Goal: Find specific page/section: Locate a particular part of the current website

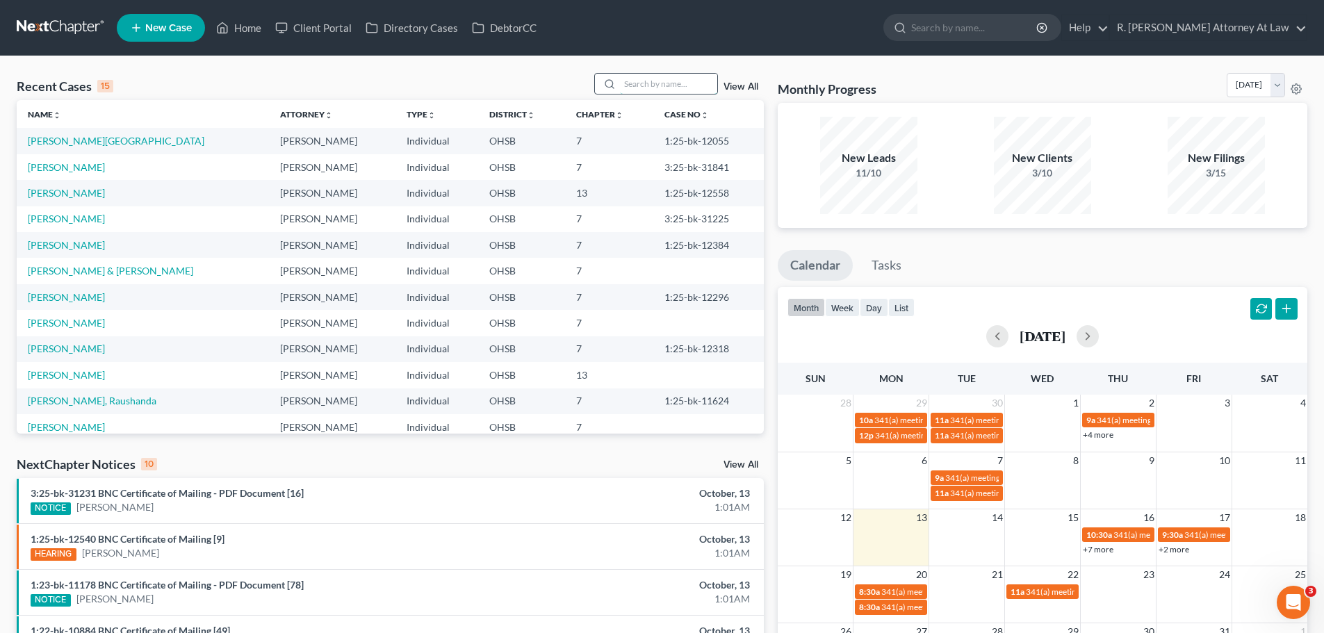
drag, startPoint x: 633, startPoint y: 79, endPoint x: 662, endPoint y: 79, distance: 29.2
click at [638, 79] on input "search" at bounding box center [668, 84] width 97 height 20
type input "roscoe"
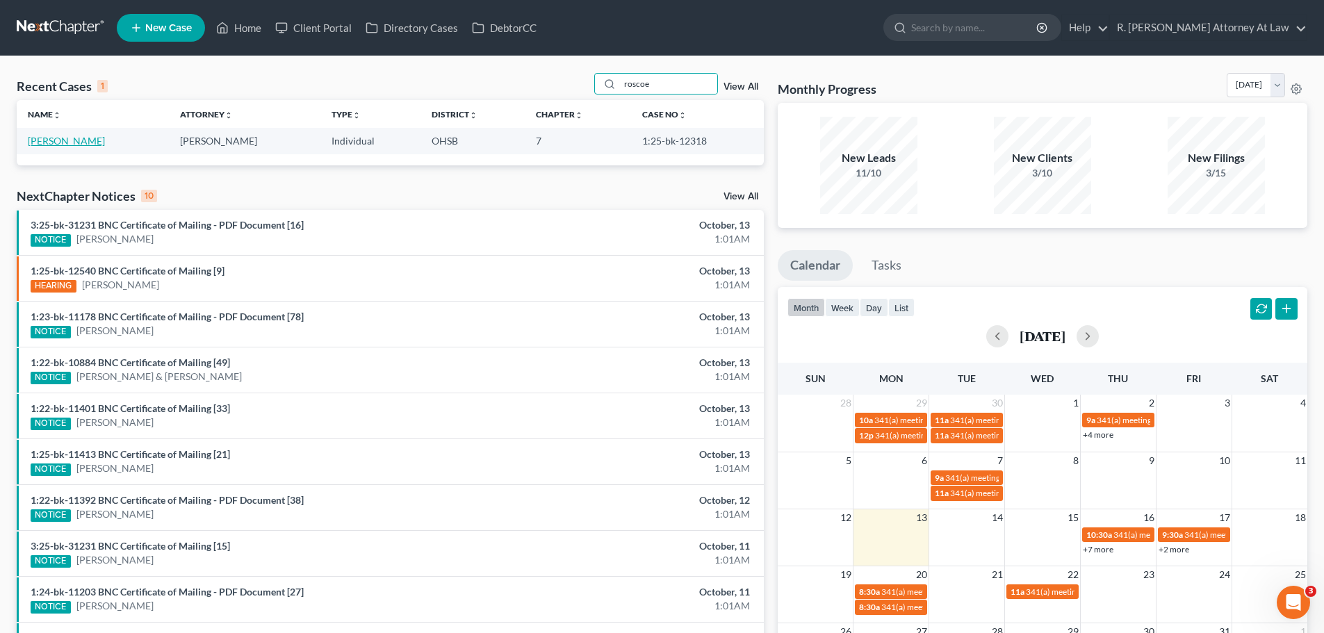
click at [43, 144] on link "[PERSON_NAME]" at bounding box center [66, 141] width 77 height 12
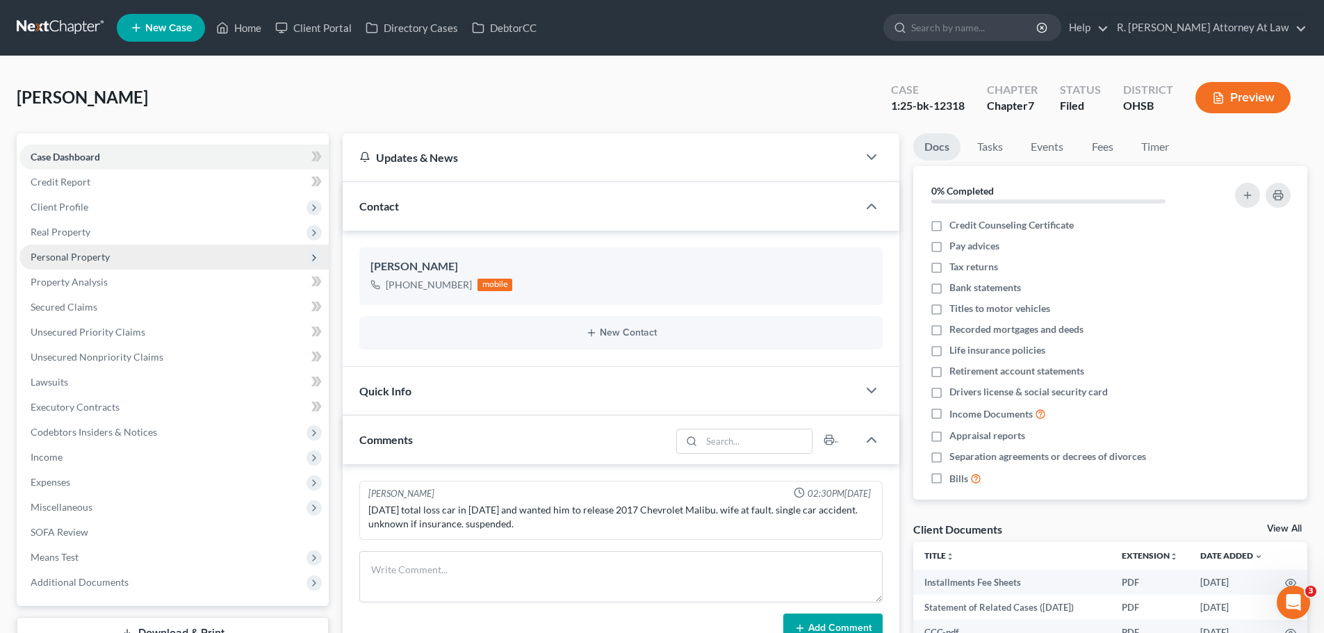
click at [62, 261] on span "Personal Property" at bounding box center [70, 257] width 79 height 12
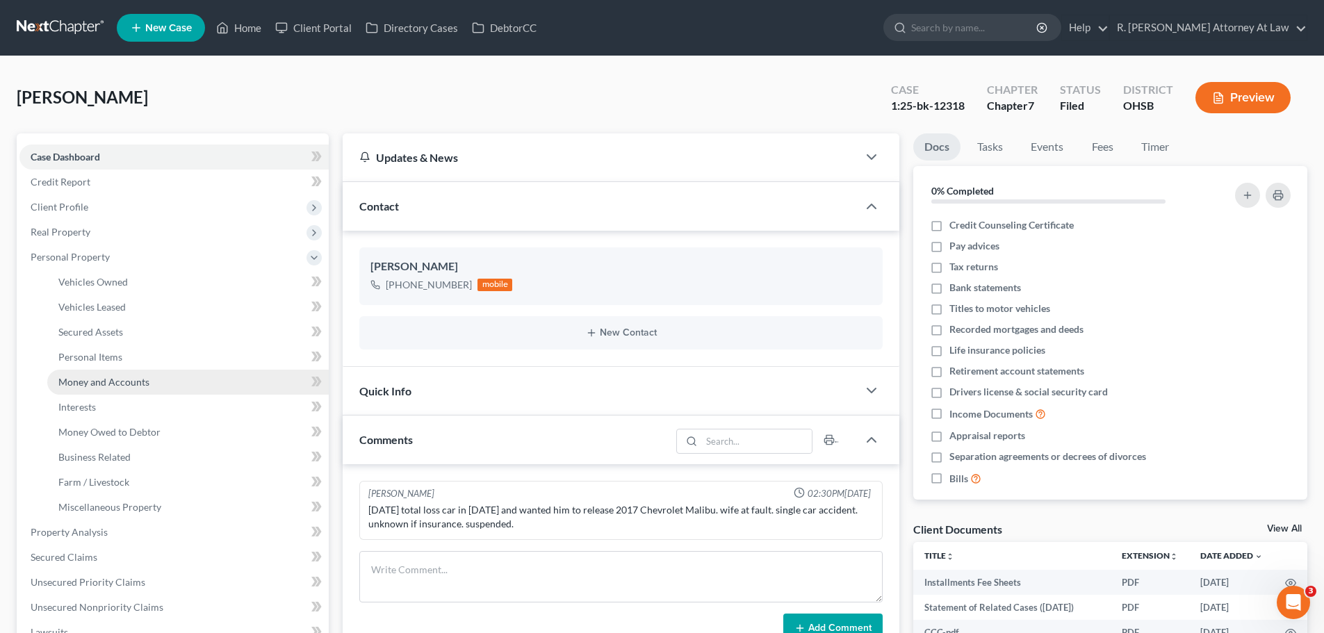
click at [118, 380] on span "Money and Accounts" at bounding box center [103, 382] width 91 height 12
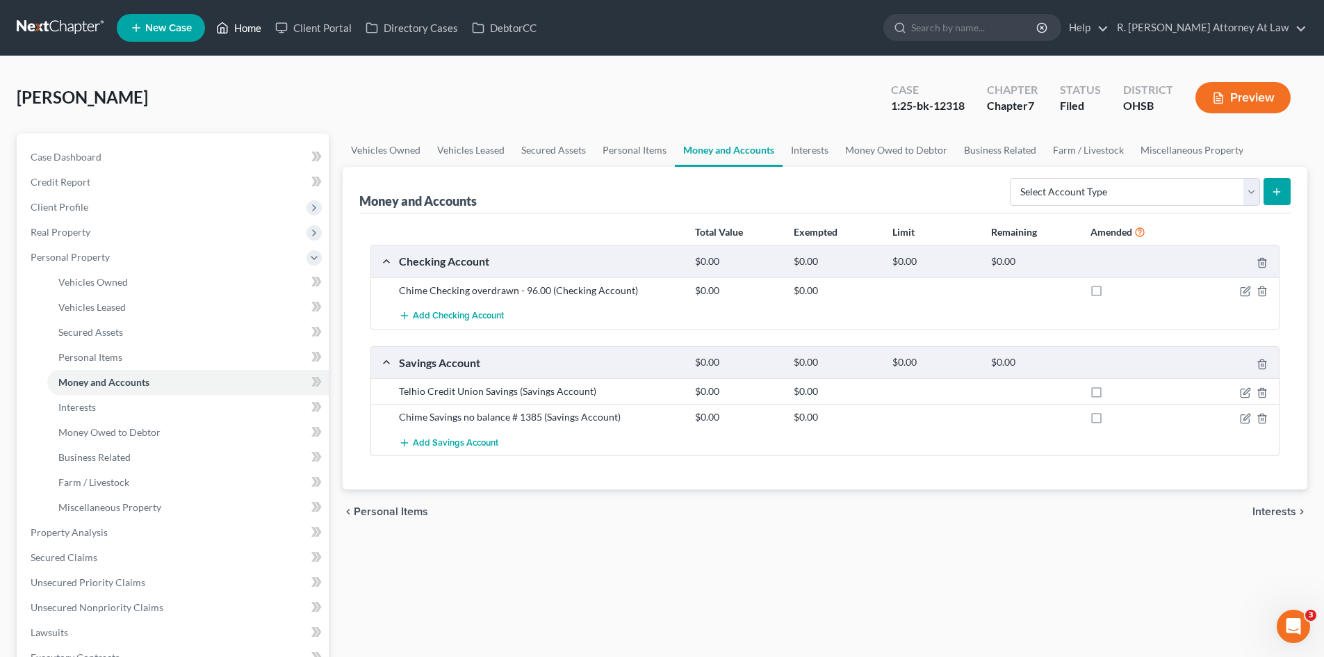
click at [250, 31] on link "Home" at bounding box center [238, 27] width 59 height 25
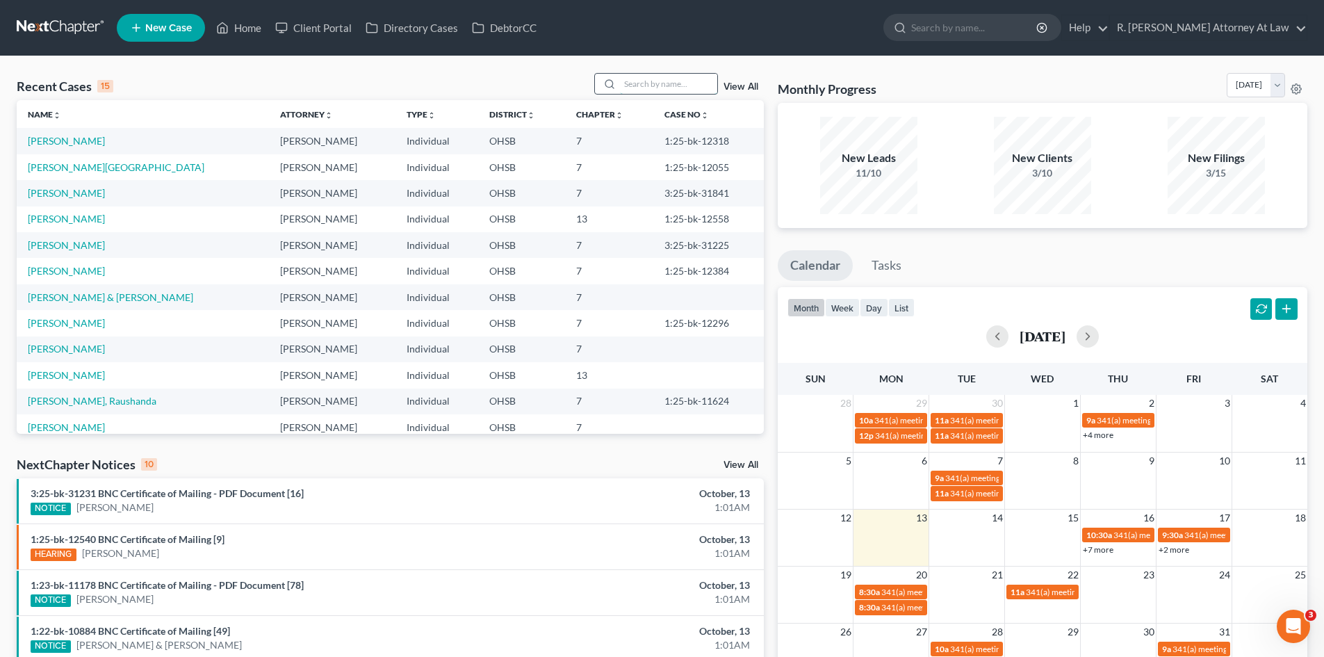
drag, startPoint x: 637, startPoint y: 88, endPoint x: 653, endPoint y: 83, distance: 16.7
click at [638, 88] on input "search" at bounding box center [668, 84] width 97 height 20
type input "[PERSON_NAME]"
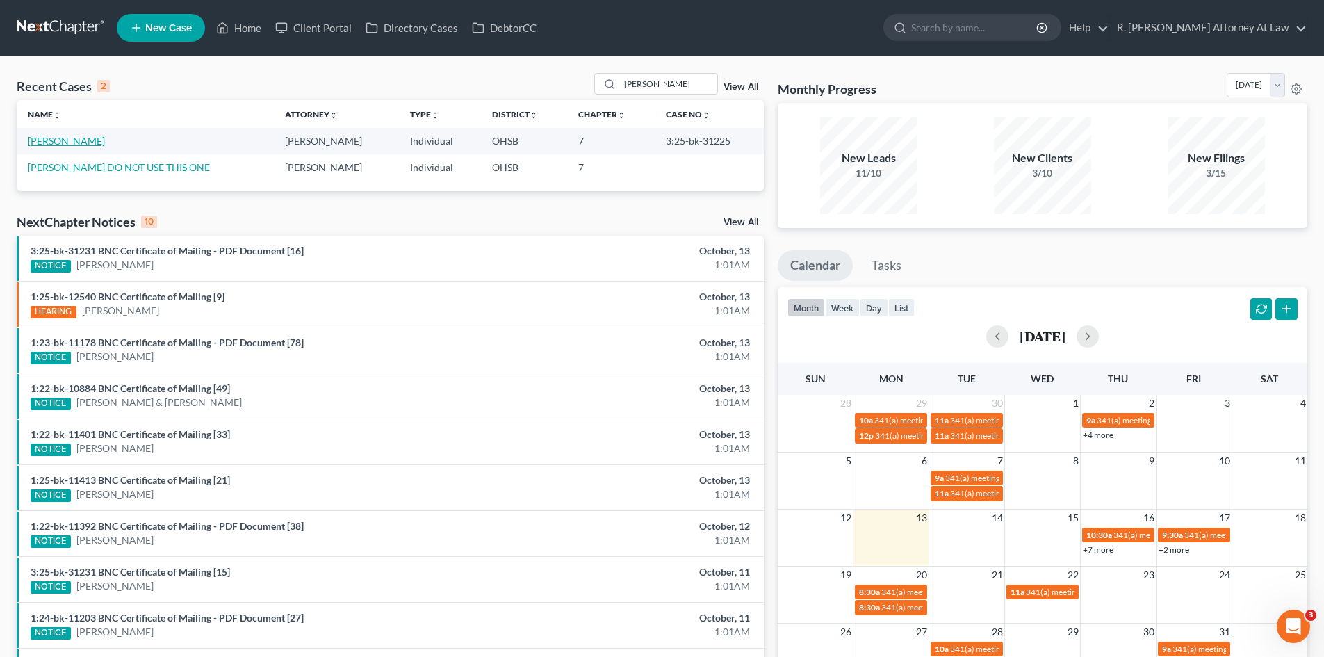
click at [70, 136] on link "[PERSON_NAME]" at bounding box center [66, 141] width 77 height 12
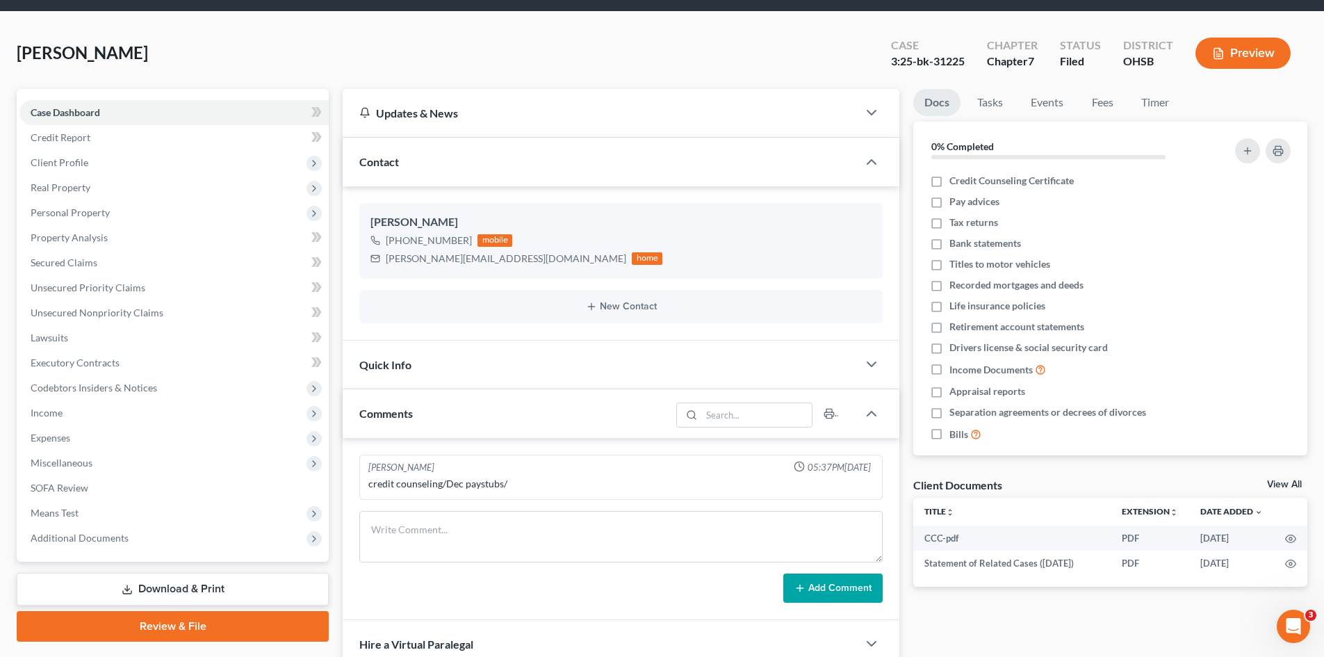
scroll to position [70, 0]
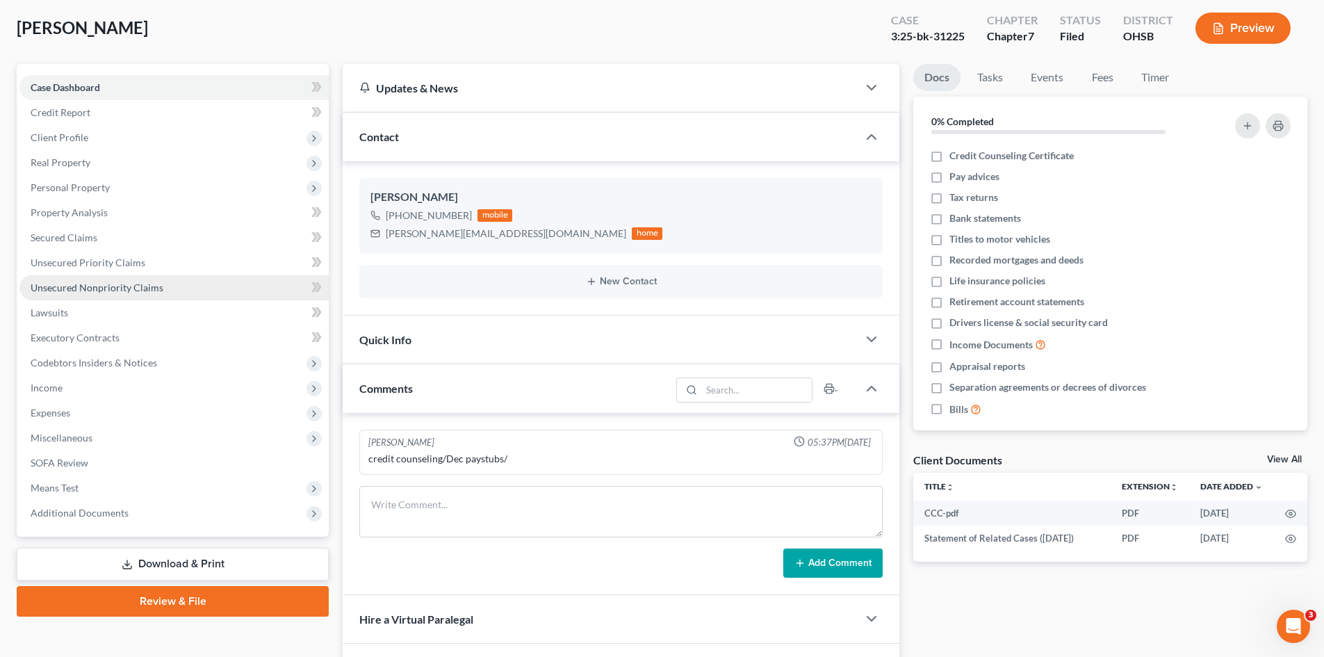
click at [111, 282] on span "Unsecured Nonpriority Claims" at bounding box center [97, 288] width 133 height 12
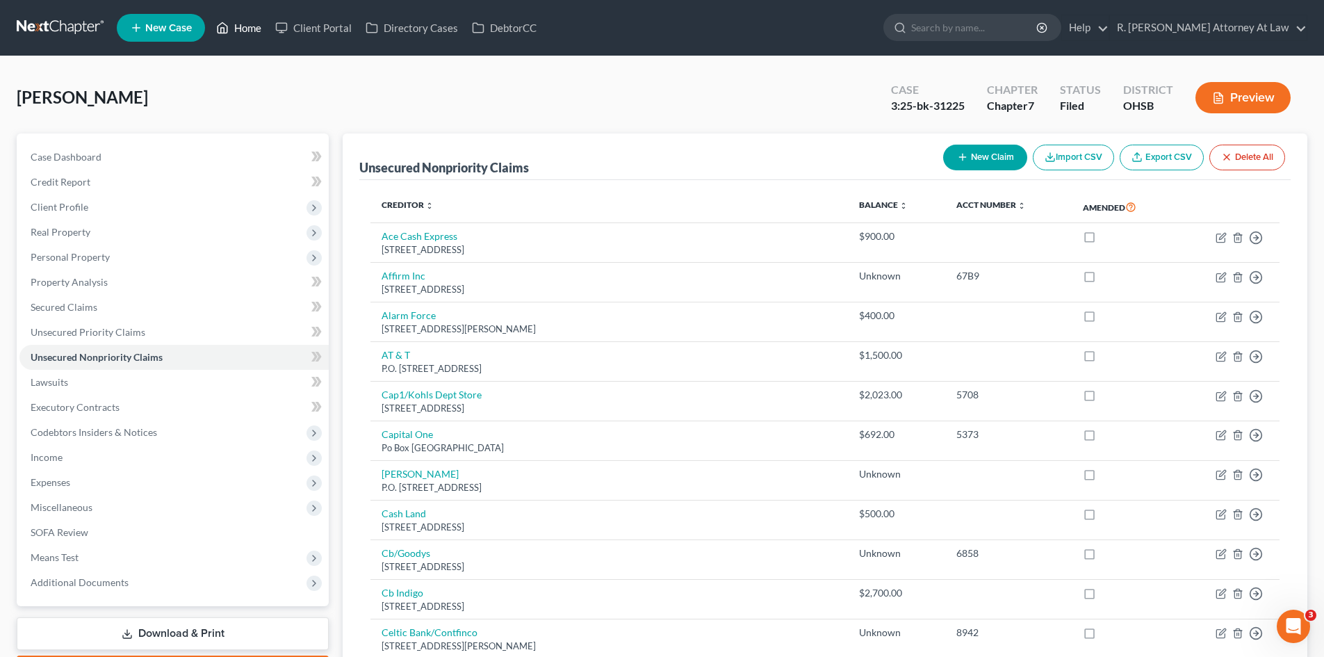
click at [243, 31] on link "Home" at bounding box center [238, 27] width 59 height 25
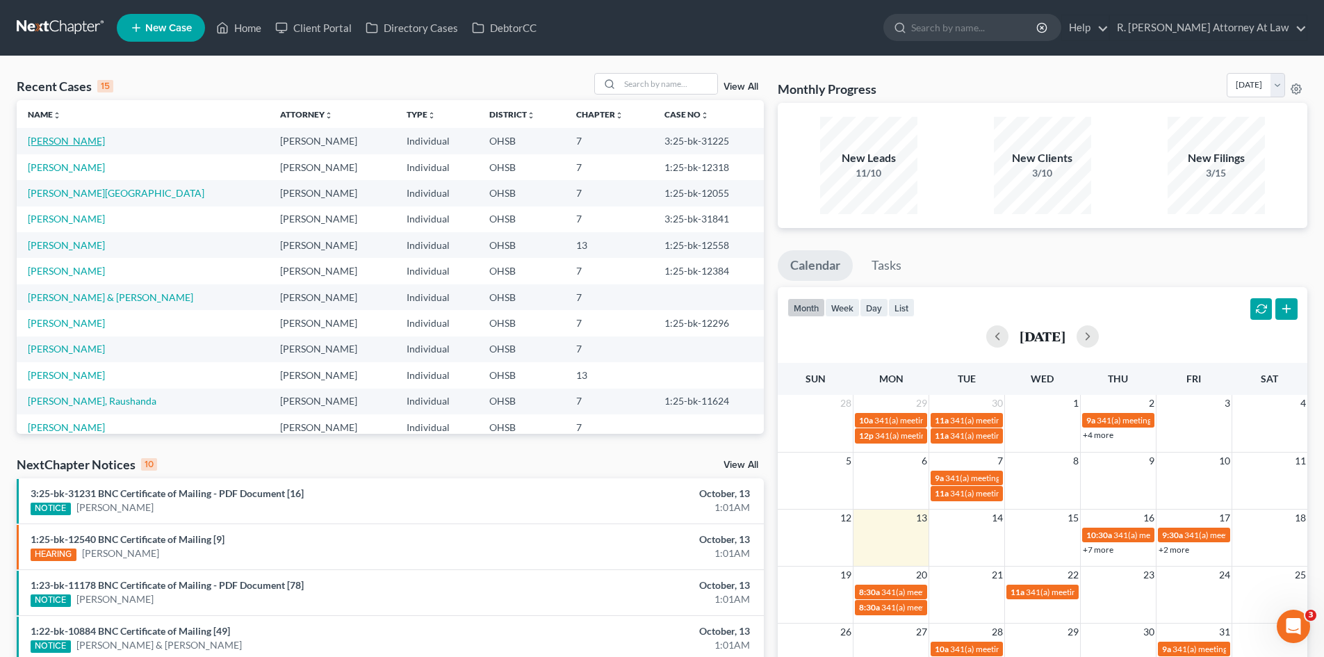
click at [65, 136] on link "[PERSON_NAME]" at bounding box center [66, 141] width 77 height 12
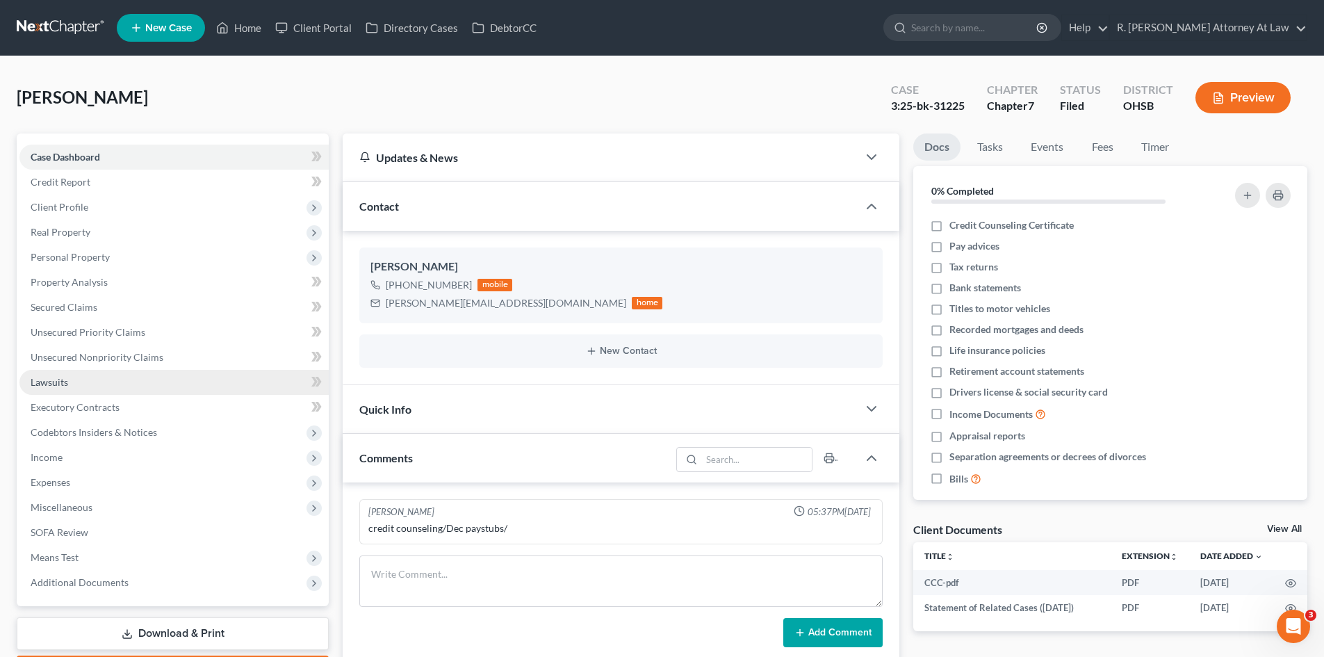
click at [60, 384] on span "Lawsuits" at bounding box center [50, 382] width 38 height 12
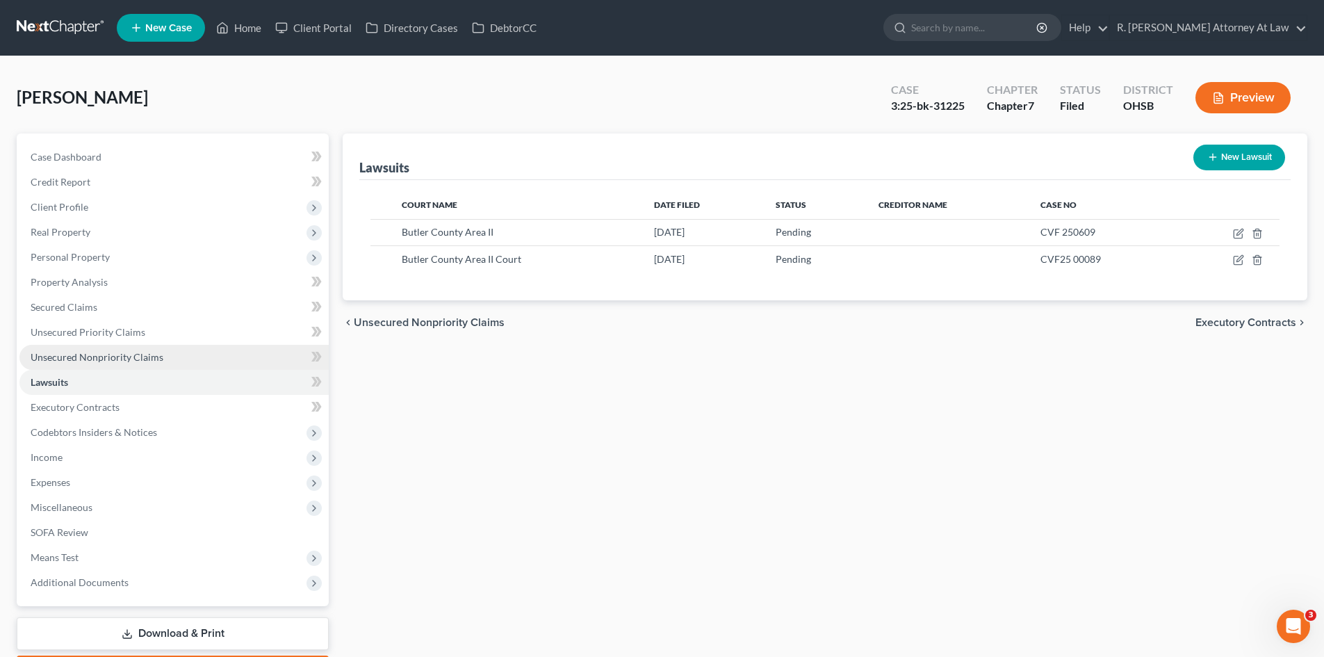
click at [115, 352] on span "Unsecured Nonpriority Claims" at bounding box center [97, 357] width 133 height 12
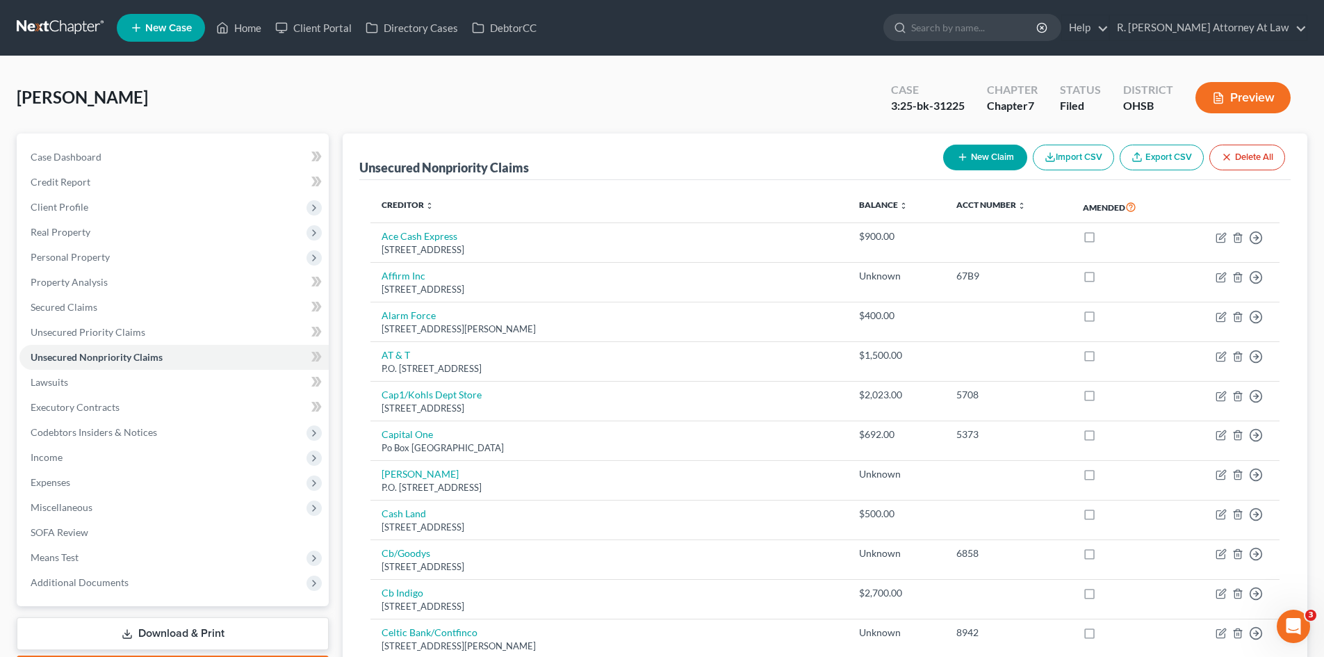
click at [781, 31] on ul "New Case Home Client Portal Directory Cases DebtorCC - No Result - See all resu…" at bounding box center [712, 28] width 1191 height 36
click at [241, 23] on link "Home" at bounding box center [238, 27] width 59 height 25
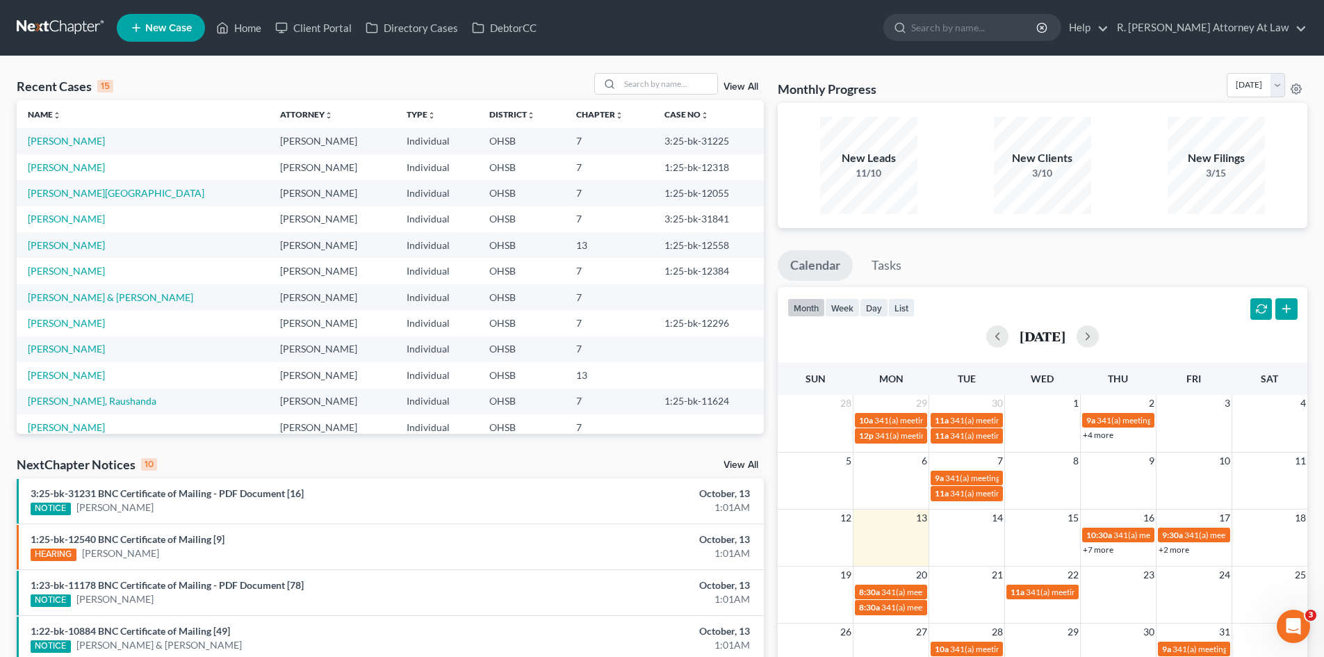
click at [958, 238] on div "Monthly Progress Bankruptcy Bankruptcy [DATE] [DATE] [DATE] [DATE] [DATE] [DATE…" at bounding box center [1043, 516] width 544 height 886
